Goal: Check status: Check status

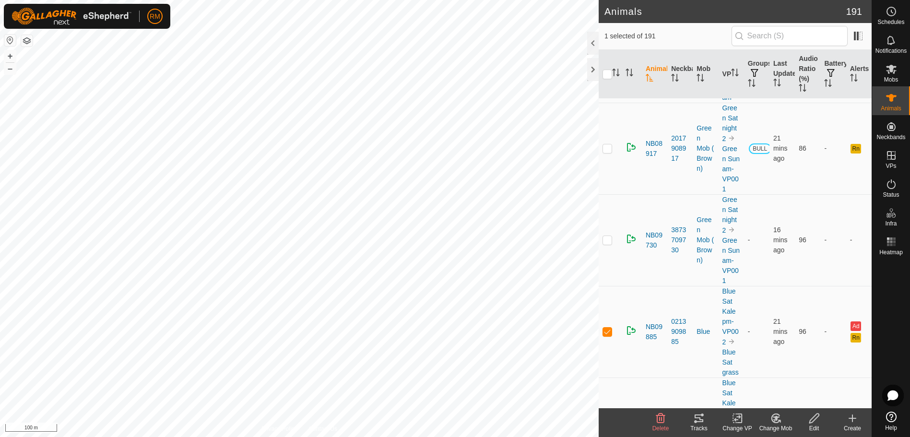
scroll to position [949, 0]
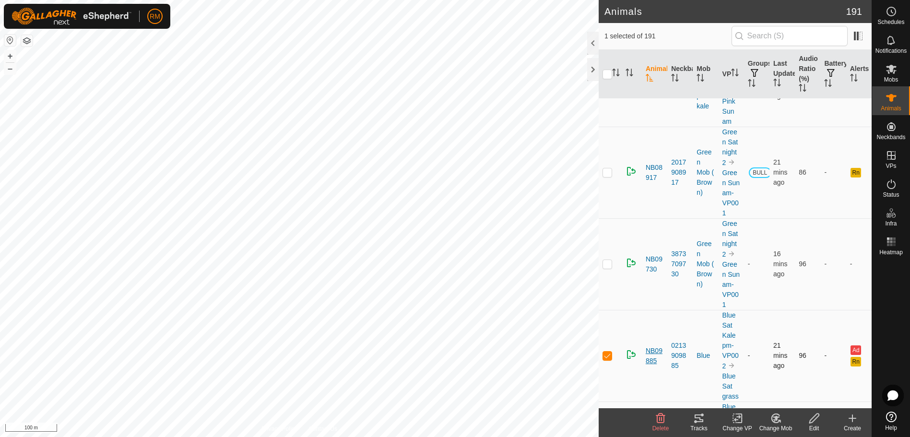
click at [646, 366] on span "NB09885" at bounding box center [655, 356] width 18 height 20
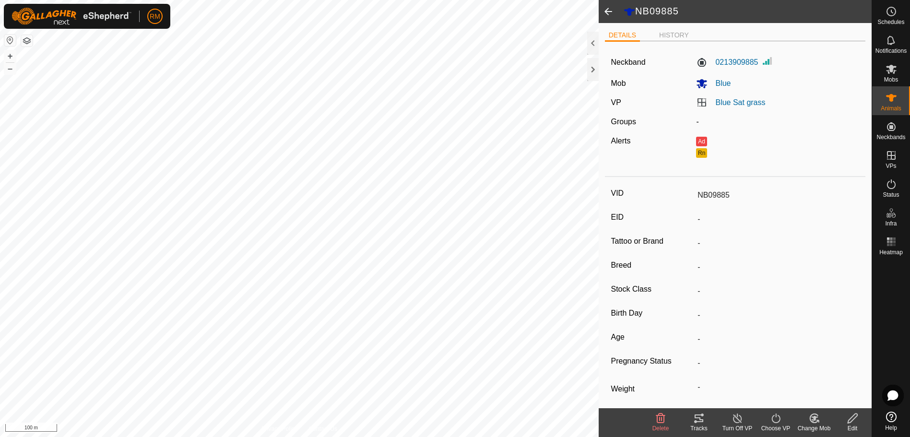
click at [699, 419] on icon at bounding box center [699, 419] width 12 height 12
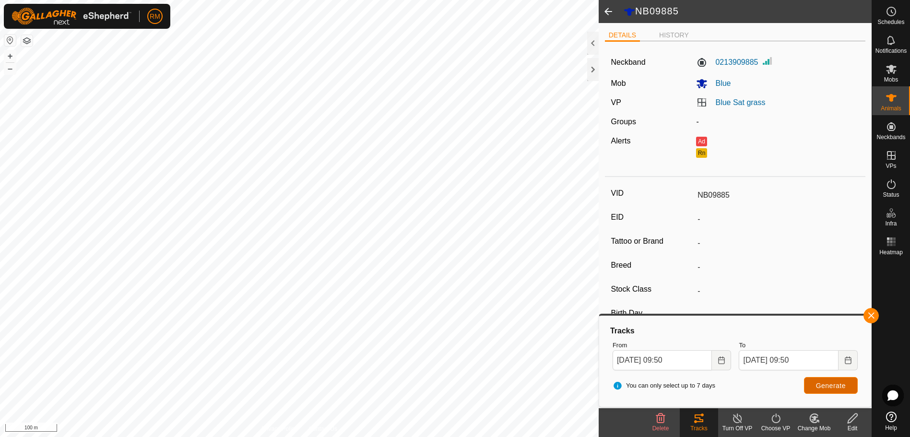
click at [822, 385] on span "Generate" at bounding box center [831, 386] width 30 height 8
click at [824, 384] on span "Generate" at bounding box center [831, 386] width 30 height 8
click at [723, 361] on icon "Choose Date" at bounding box center [722, 360] width 8 height 8
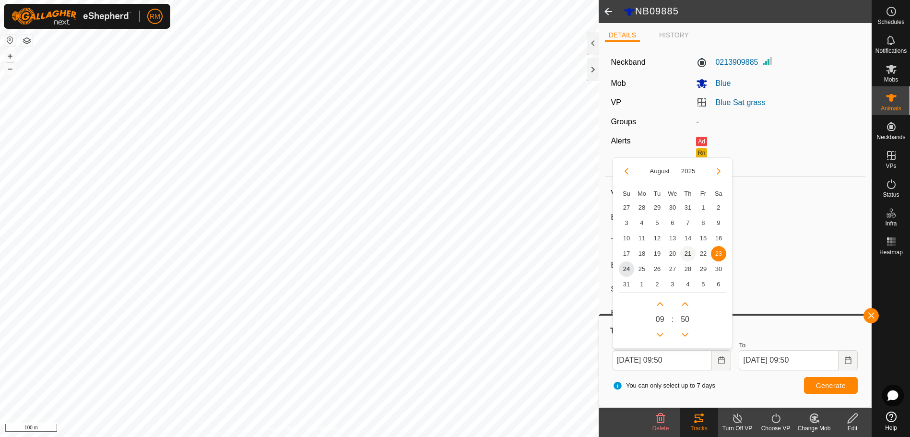
click at [690, 253] on span "21" at bounding box center [687, 253] width 15 height 15
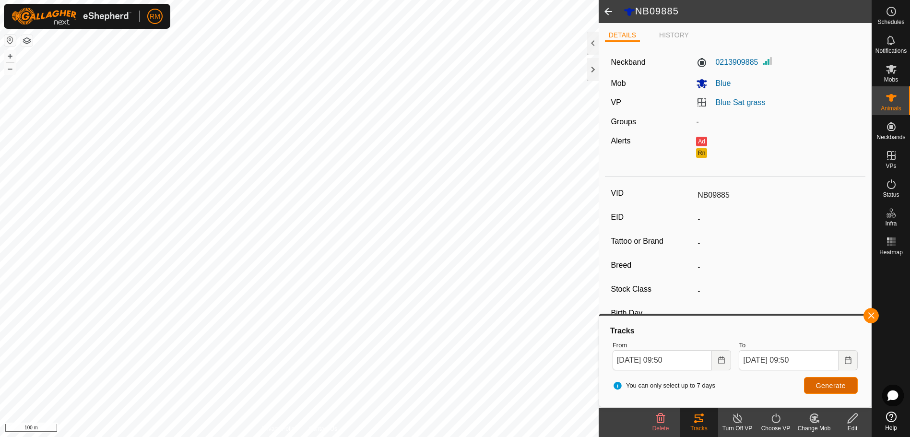
click at [840, 387] on span "Generate" at bounding box center [831, 386] width 30 height 8
click at [720, 361] on icon "Choose Date" at bounding box center [722, 360] width 8 height 8
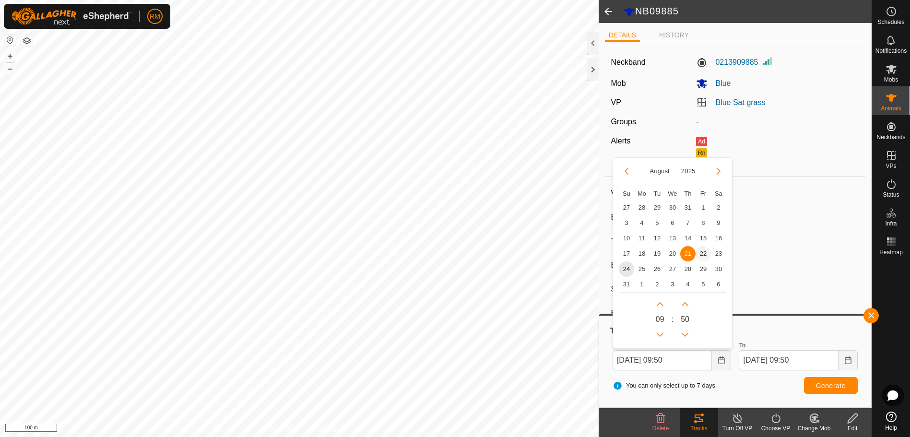
click at [701, 254] on span "22" at bounding box center [703, 253] width 15 height 15
type input "[DATE] 09:50"
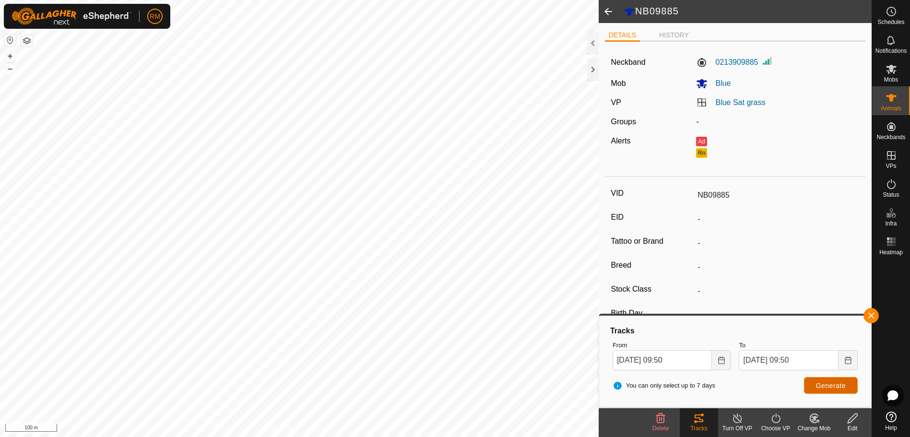
click at [827, 385] on span "Generate" at bounding box center [831, 386] width 30 height 8
click at [870, 313] on button "button" at bounding box center [871, 315] width 15 height 15
